Goal: Find specific page/section: Find specific page/section

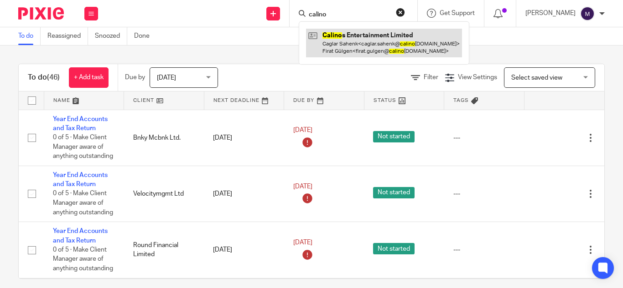
type input "calino"
click at [397, 46] on link at bounding box center [384, 43] width 156 height 28
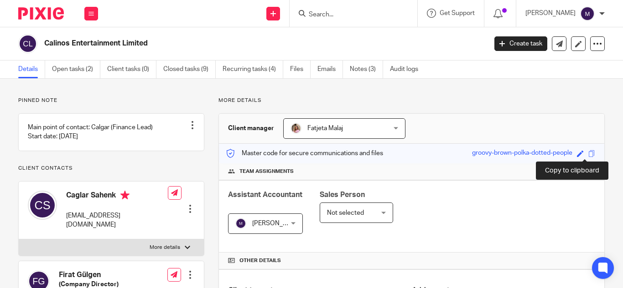
click at [588, 155] on span at bounding box center [591, 153] width 7 height 7
